Goal: Task Accomplishment & Management: Use online tool/utility

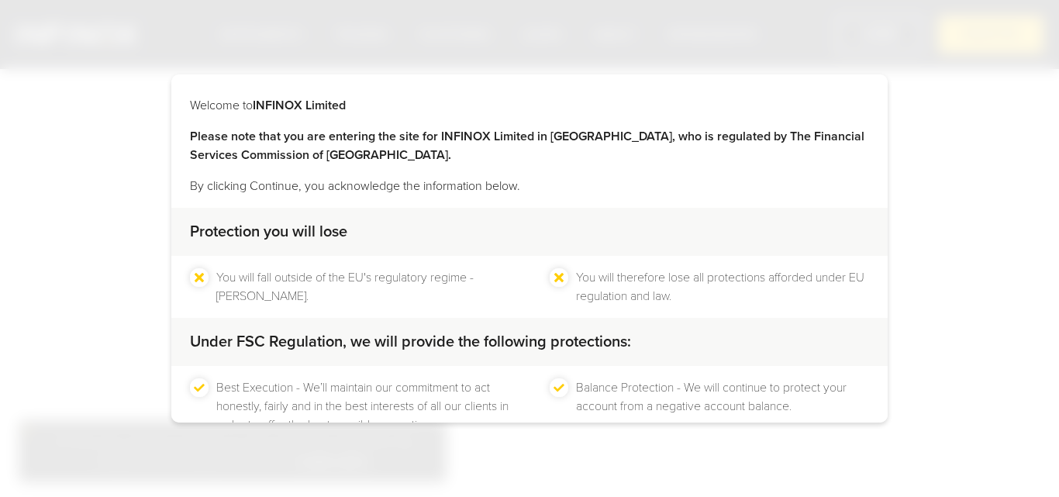
click at [480, 461] on div "CONTINUE" at bounding box center [449, 480] width 112 height 38
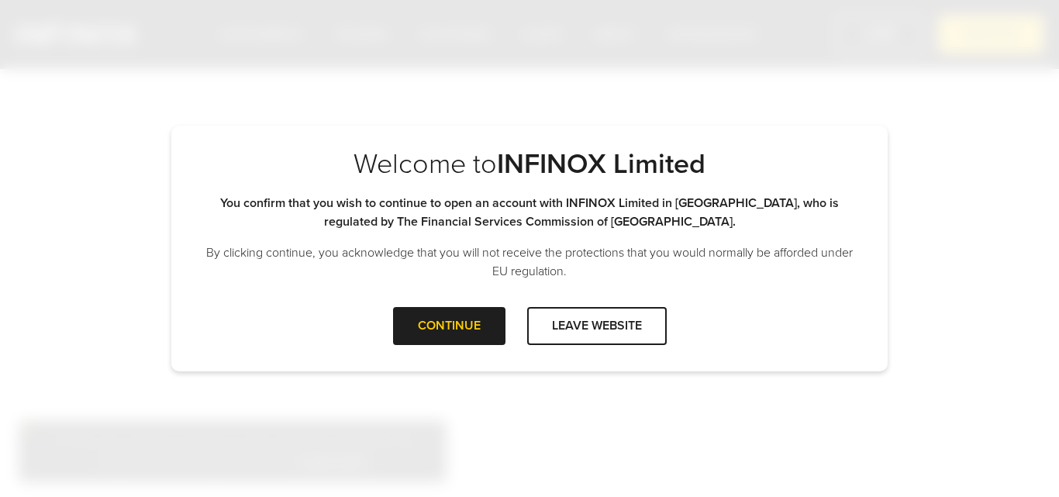
click at [468, 371] on div "Welcome to INFINOX Limited Please note that you are entering the site for INFIN…" at bounding box center [529, 249] width 716 height 246
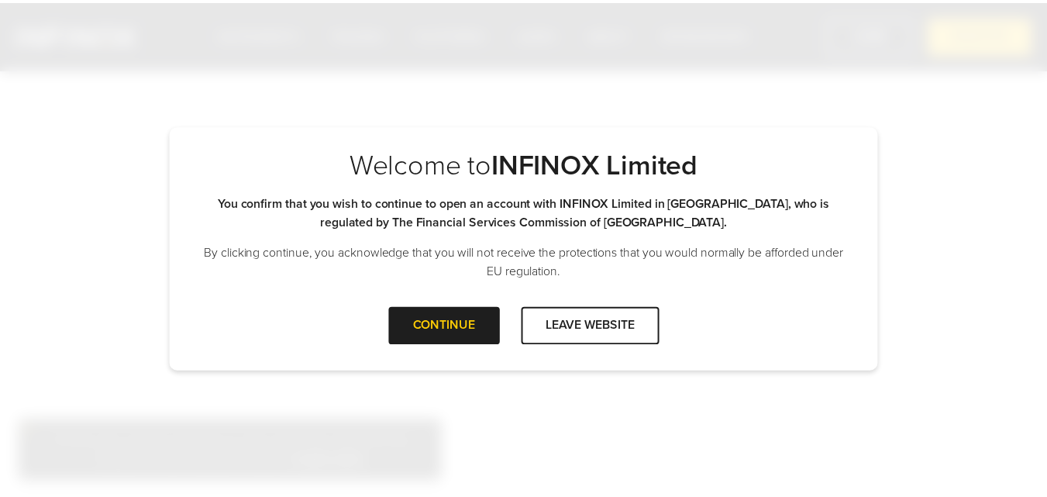
scroll to position [0, 0]
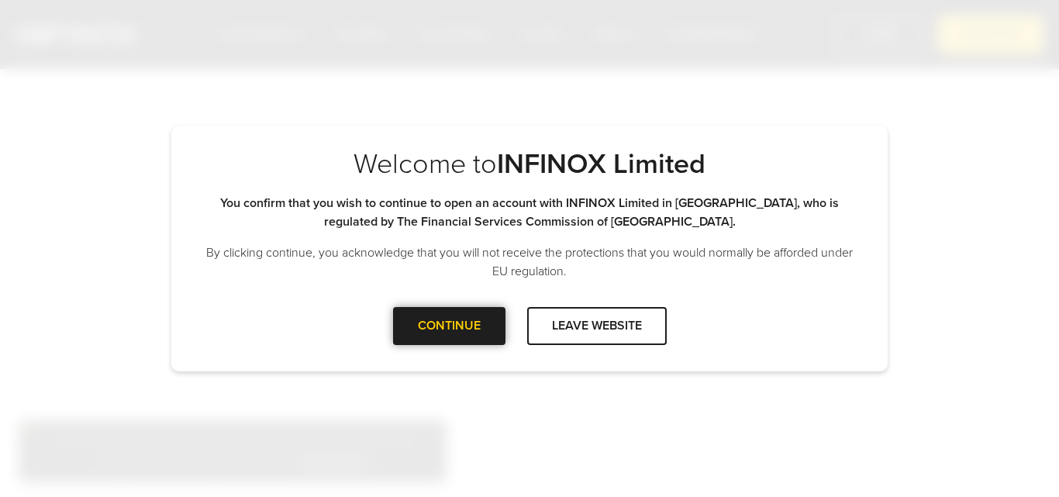
click at [467, 339] on div "CONTINUE" at bounding box center [449, 326] width 112 height 38
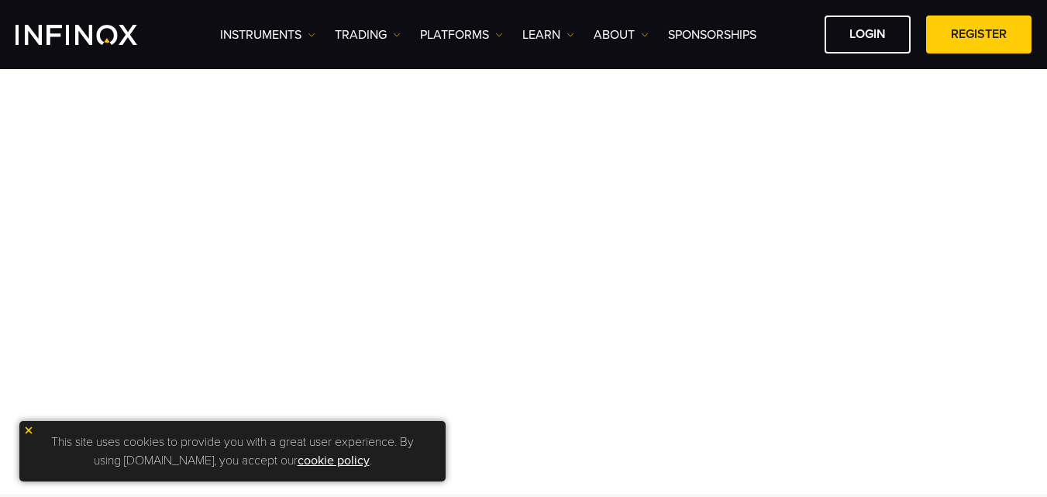
click at [33, 426] on img at bounding box center [28, 430] width 11 height 11
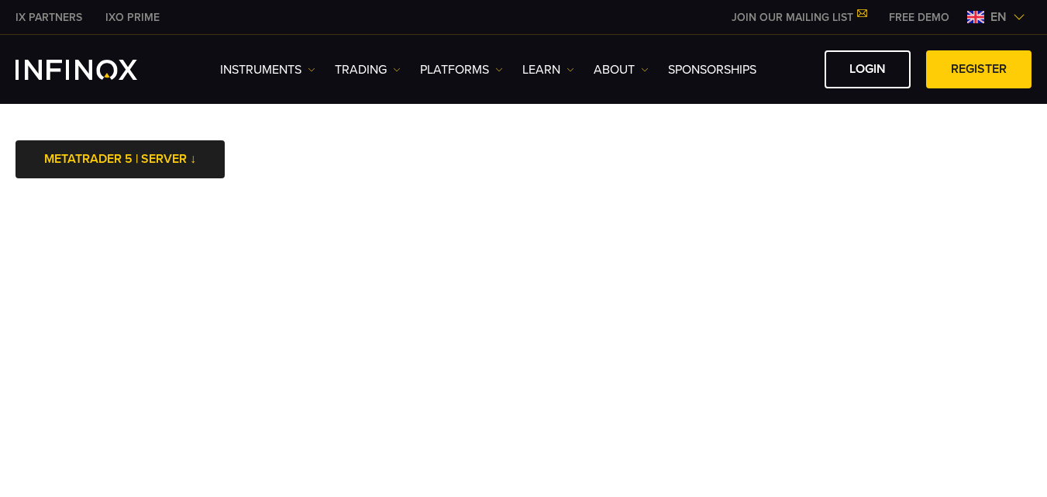
scroll to position [3, 0]
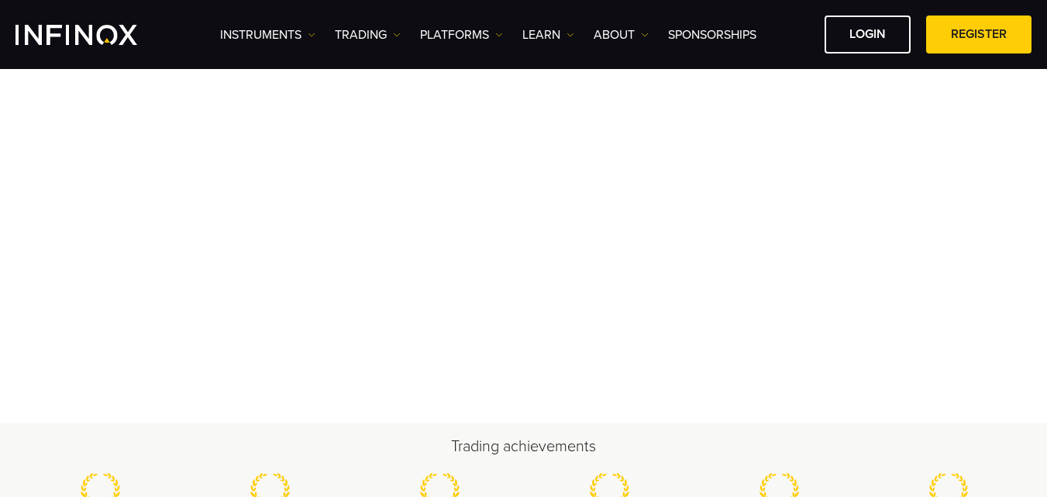
scroll to position [209, 0]
